Goal: Find contact information: Find contact information

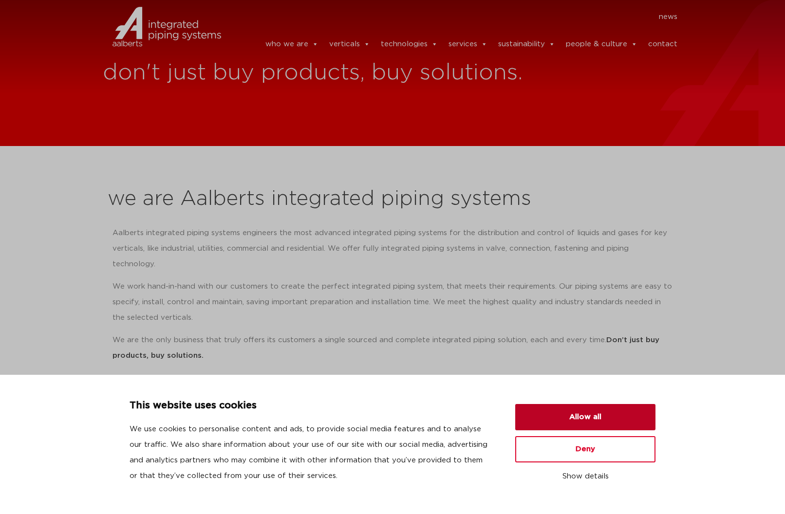
click at [598, 411] on button "Allow all" at bounding box center [585, 417] width 140 height 26
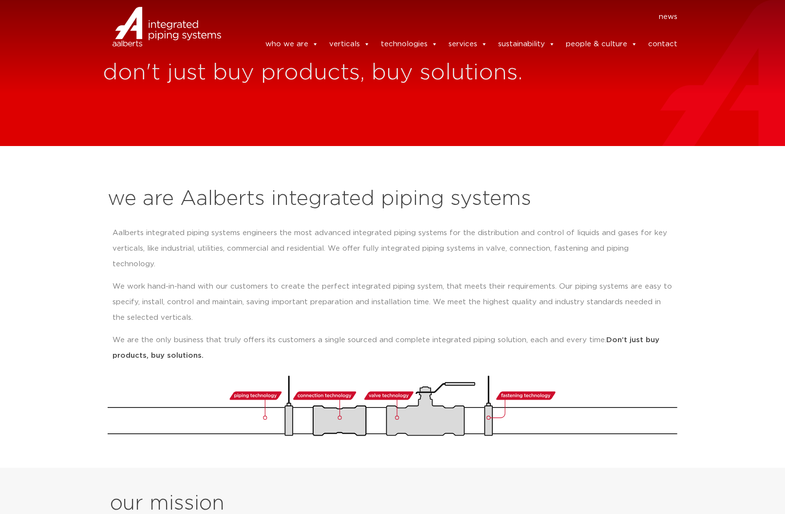
click at [665, 42] on link "contact" at bounding box center [662, 44] width 29 height 19
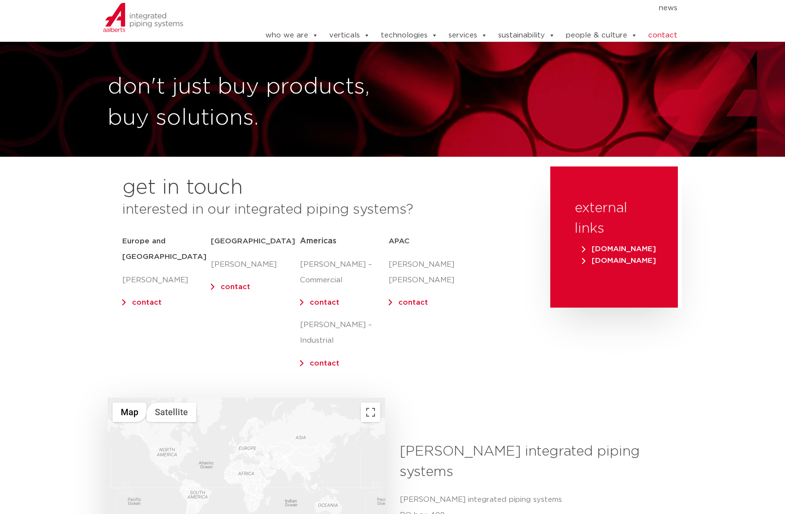
scroll to position [49, 0]
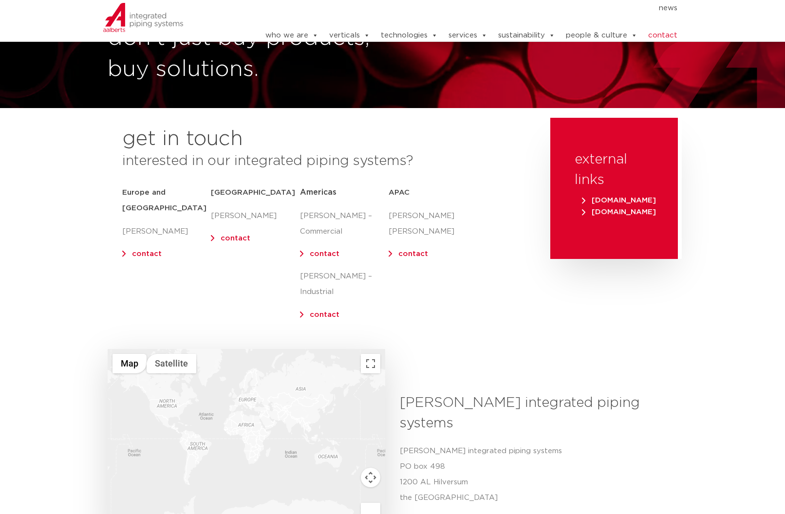
click at [146, 250] on link "contact" at bounding box center [147, 253] width 30 height 7
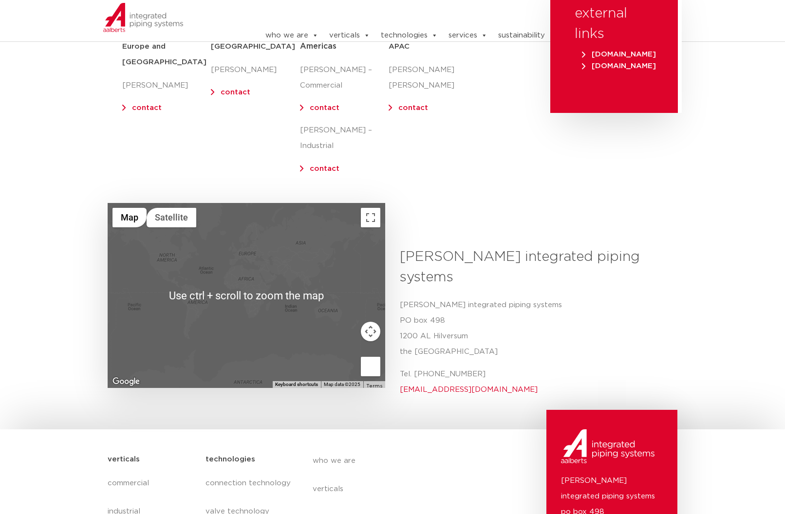
click at [507, 367] on p "Tel. +31 (0) 35 6884 211 info@aalberts-ips.com" at bounding box center [535, 382] width 270 height 31
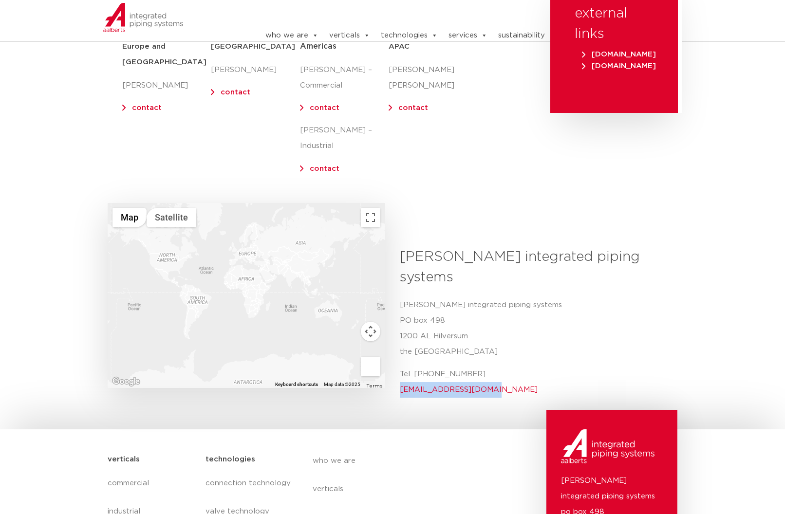
drag, startPoint x: 496, startPoint y: 352, endPoint x: 397, endPoint y: 355, distance: 98.9
click at [397, 355] on div "Aalberts integrated piping systems Aalberts integrated piping systems PO box 49…" at bounding box center [534, 326] width 285 height 158
copy link "info@aalberts-ips.com"
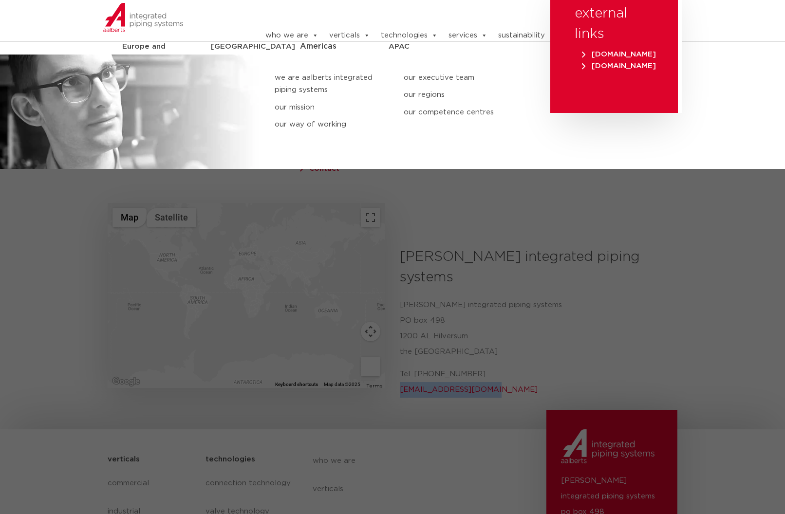
scroll to position [0, 0]
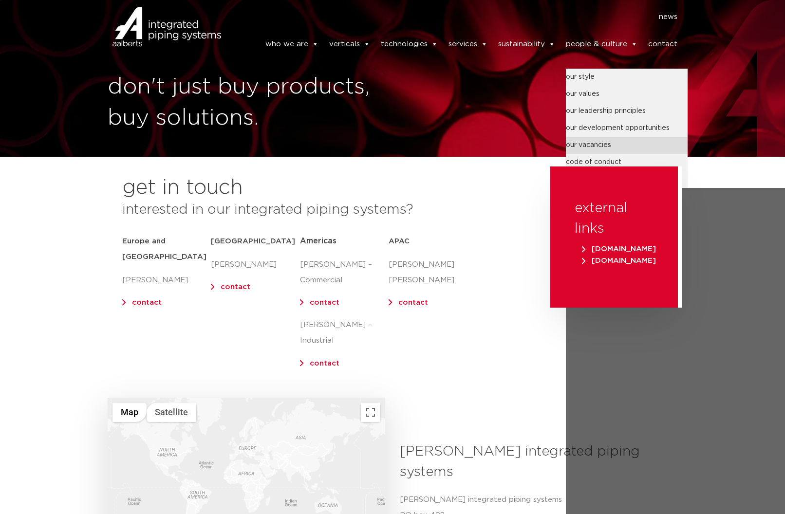
click at [596, 137] on link "our vacancies" at bounding box center [627, 145] width 122 height 17
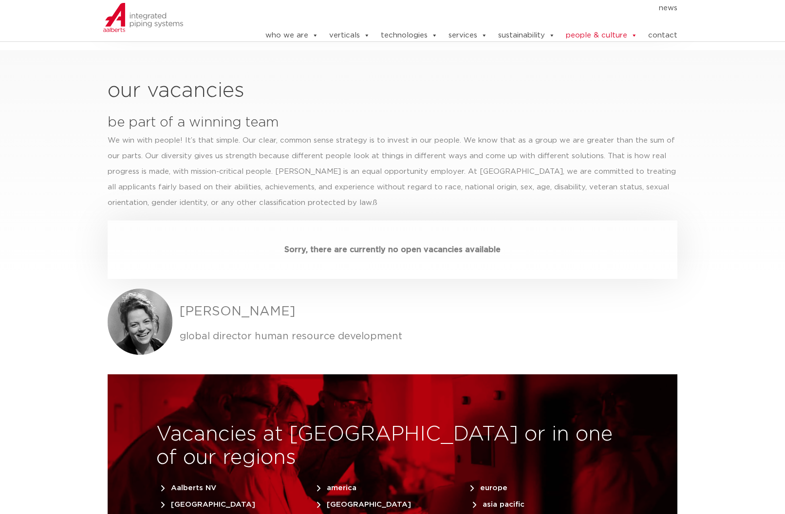
scroll to position [2726, 0]
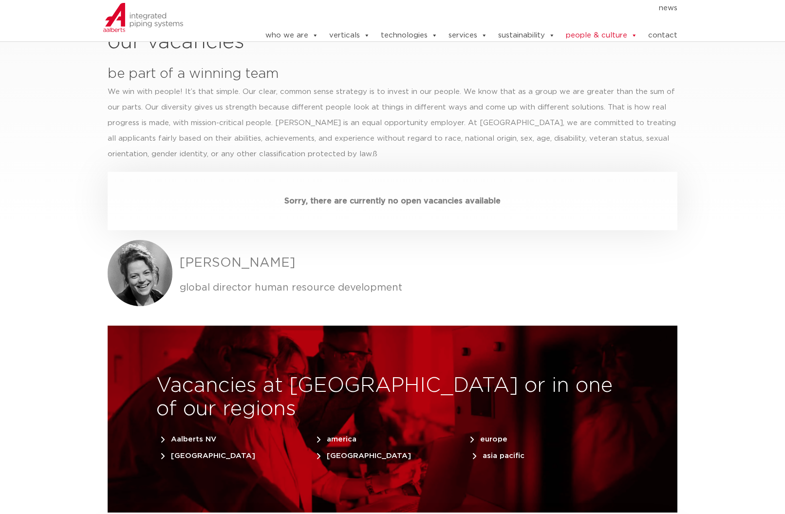
drag, startPoint x: 298, startPoint y: 228, endPoint x: 180, endPoint y: 227, distance: 118.3
click at [180, 254] on h3 "[PERSON_NAME]" at bounding box center [429, 263] width 498 height 19
drag, startPoint x: 180, startPoint y: 227, endPoint x: 186, endPoint y: 226, distance: 6.8
copy h3 "[PERSON_NAME]"
